Goal: Information Seeking & Learning: Find specific fact

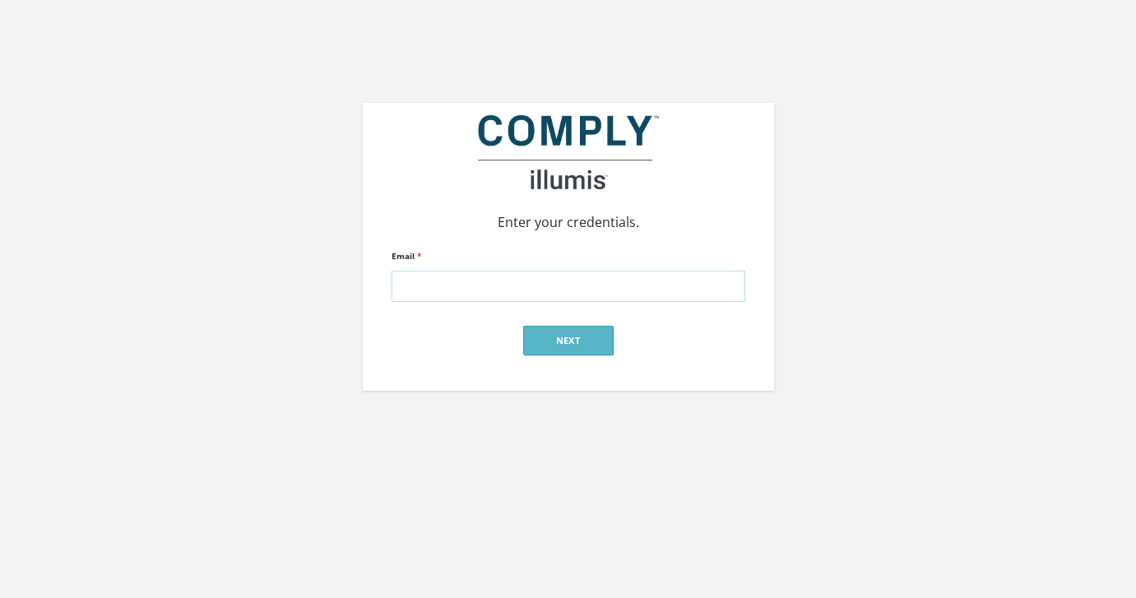
type input "[PERSON_NAME][EMAIL_ADDRESS][DOMAIN_NAME]"
click input "submit" at bounding box center [0, 0] width 0 height 0
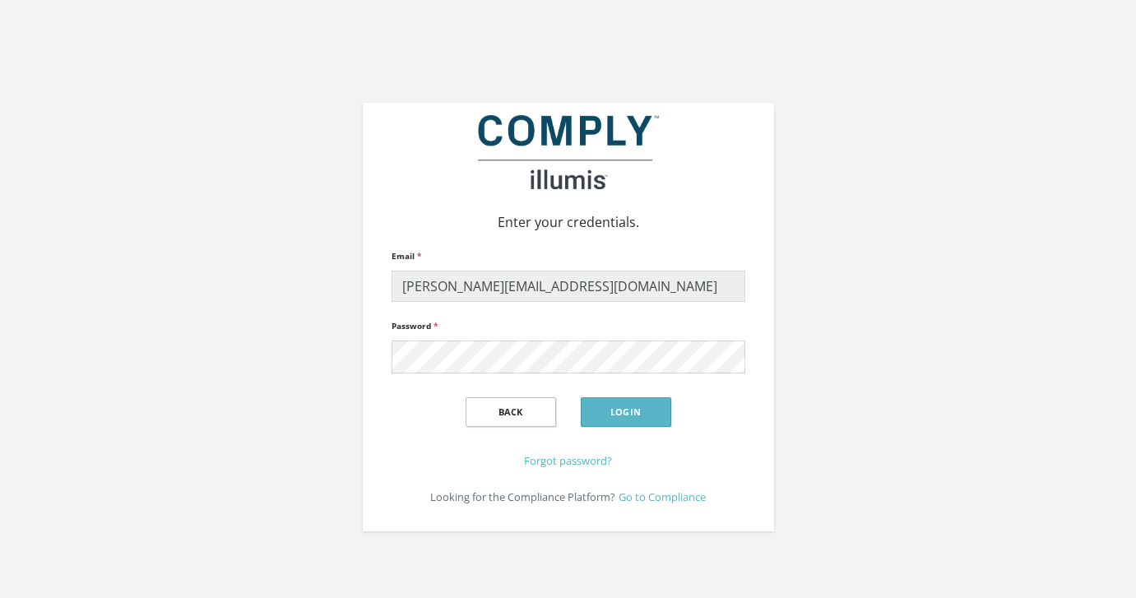
click input "submit" at bounding box center [0, 0] width 0 height 0
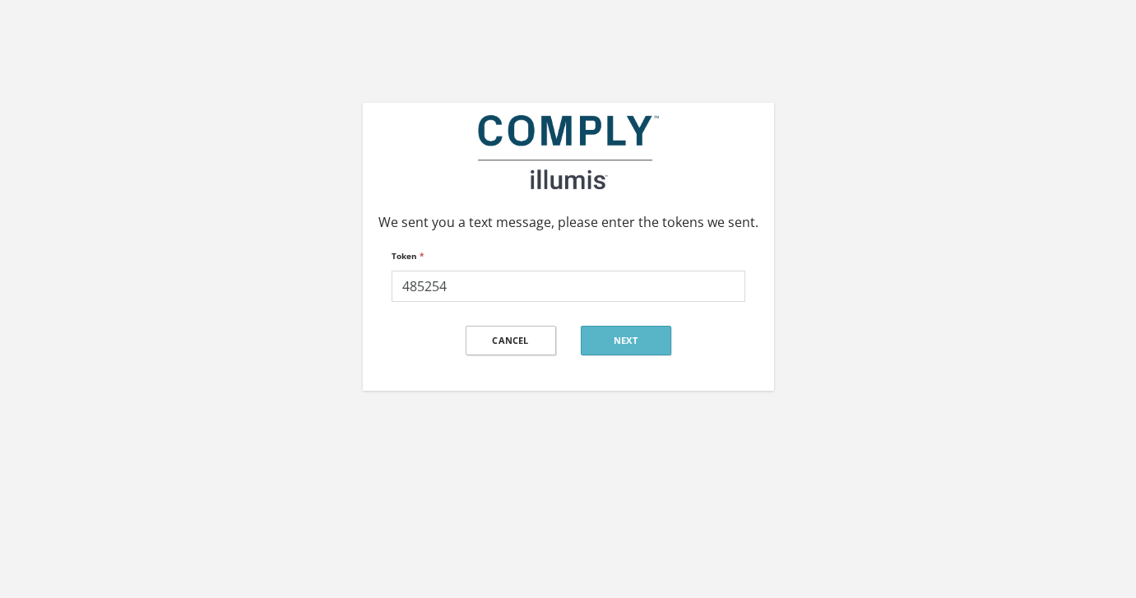
type input "485254"
click input "submit" at bounding box center [0, 0] width 0 height 0
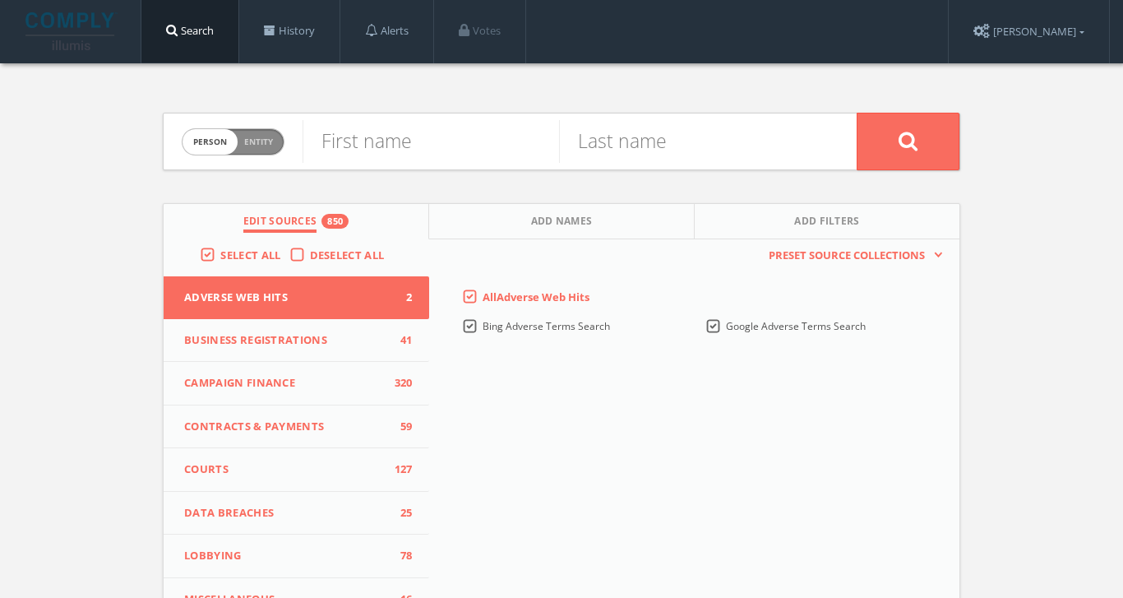
click at [428, 166] on div "First name" at bounding box center [431, 141] width 257 height 56
click at [428, 152] on input "text" at bounding box center [431, 141] width 257 height 43
type input "stuart"
type input "weintraub"
click at [908, 141] on button at bounding box center [908, 142] width 103 height 58
